Goal: Task Accomplishment & Management: Use online tool/utility

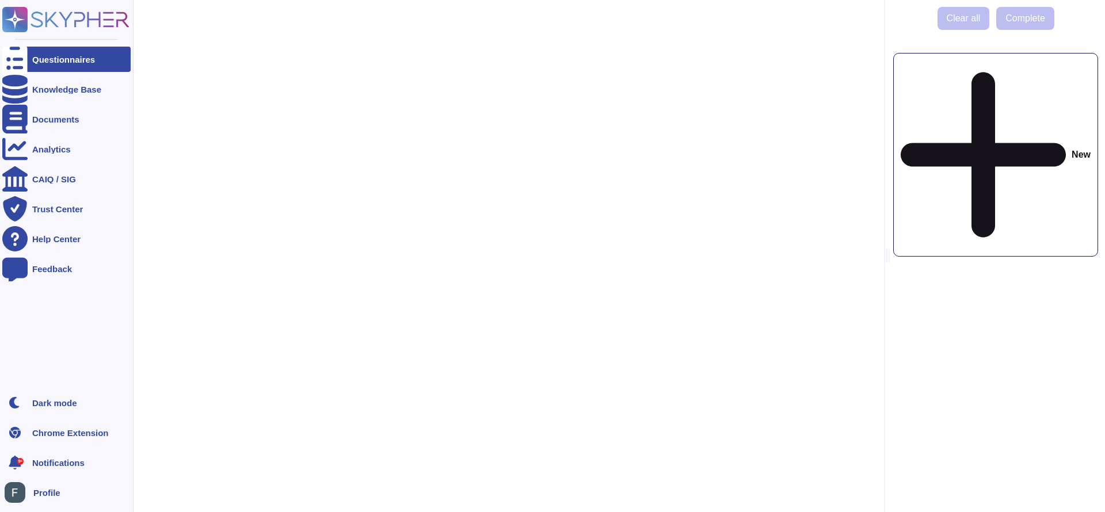
click at [6, 18] on rect at bounding box center [14, 19] width 25 height 25
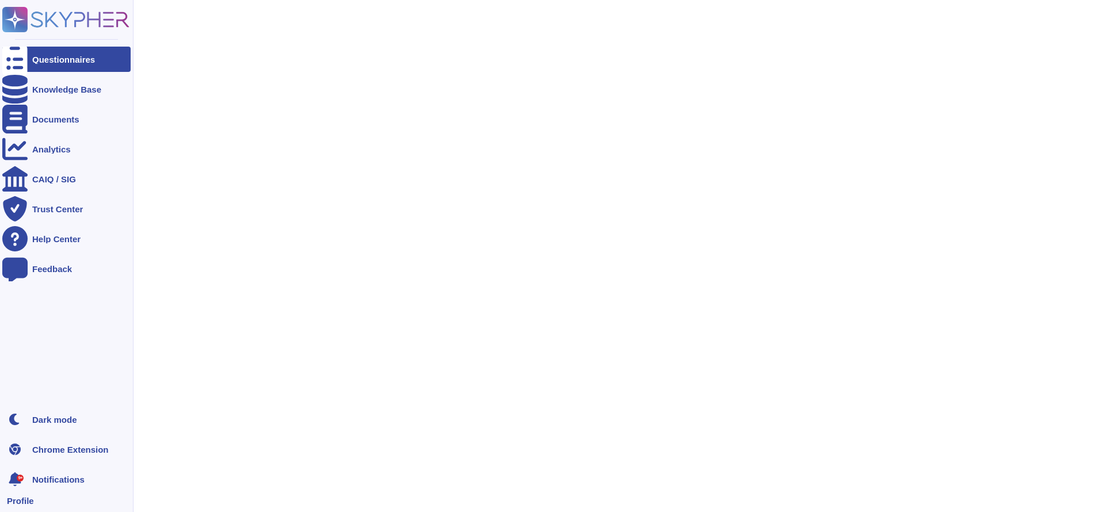
click at [6, 18] on rect at bounding box center [14, 19] width 25 height 25
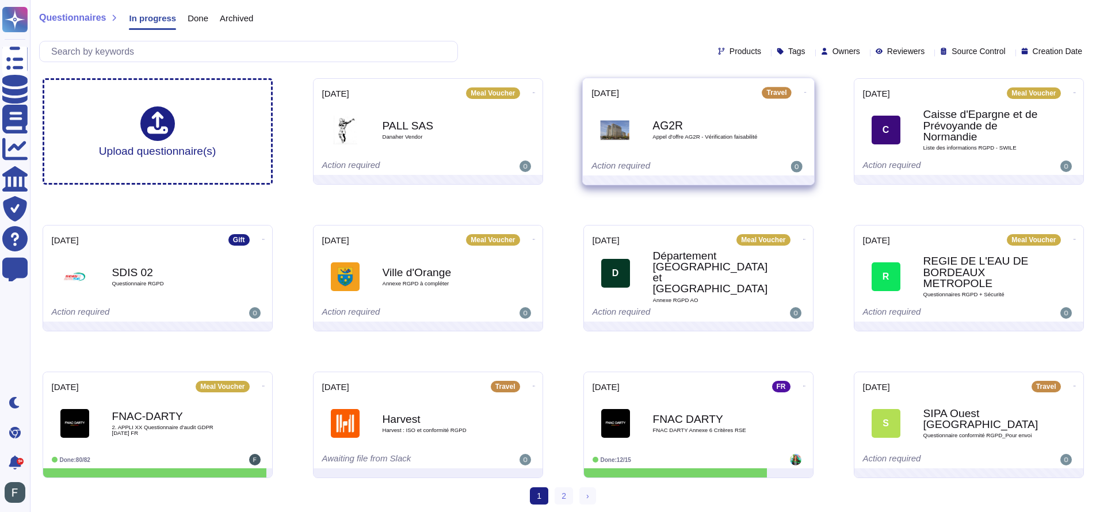
click at [804, 91] on icon at bounding box center [805, 92] width 2 height 3
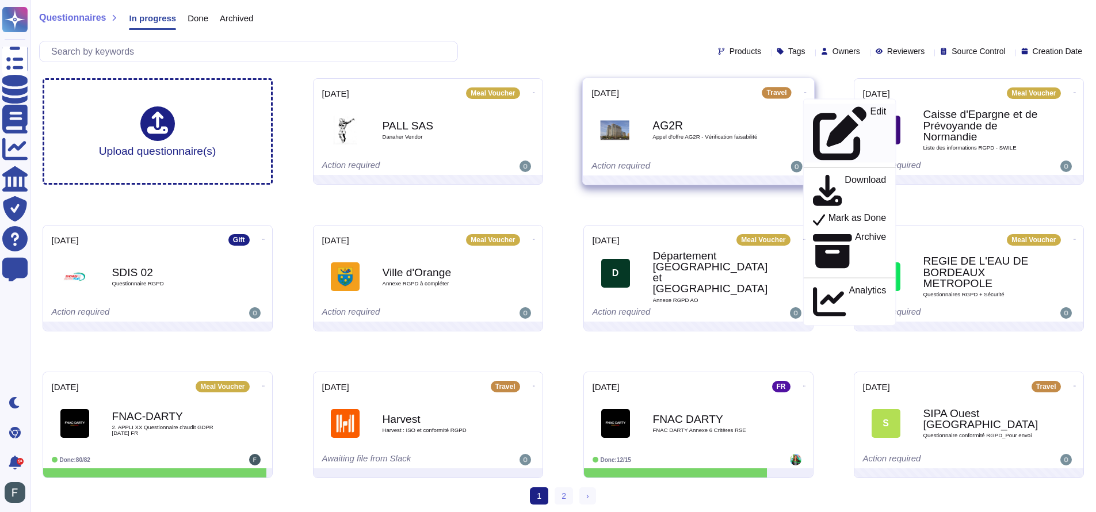
click at [870, 115] on p "Edit" at bounding box center [878, 134] width 16 height 54
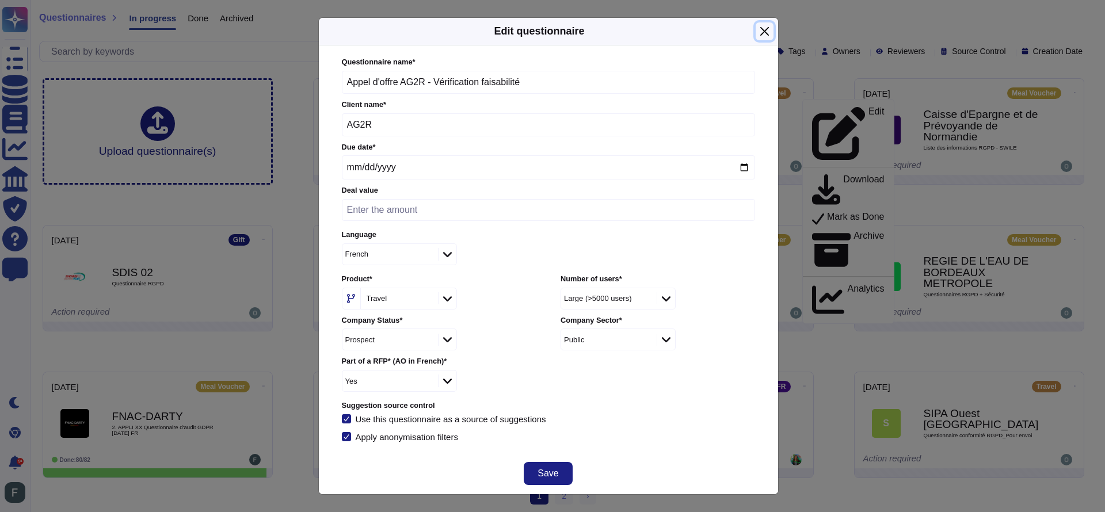
click at [761, 37] on button "Close" at bounding box center [765, 31] width 18 height 18
